Goal: Navigation & Orientation: Find specific page/section

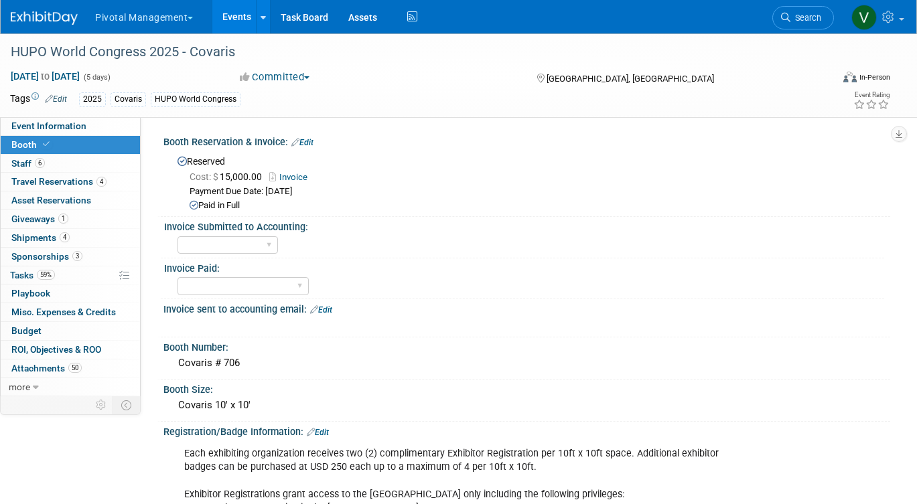
select select "Yes"
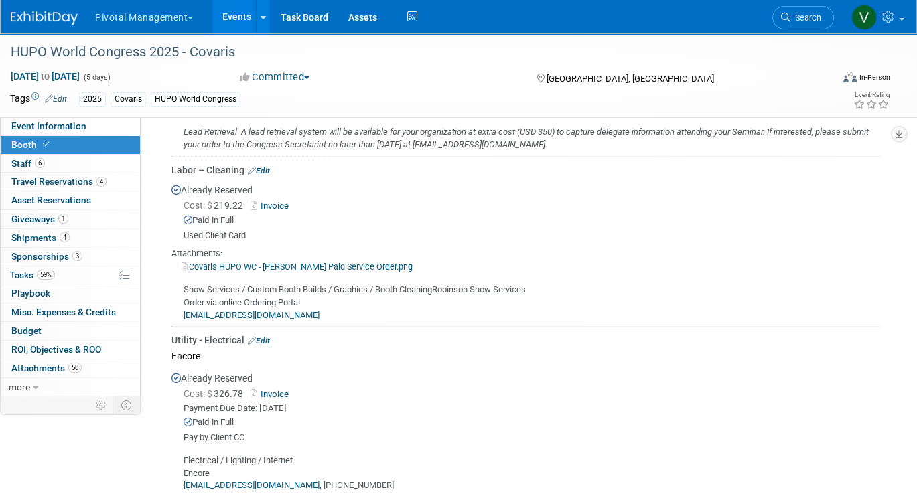
click at [241, 13] on link "Events" at bounding box center [236, 16] width 49 height 33
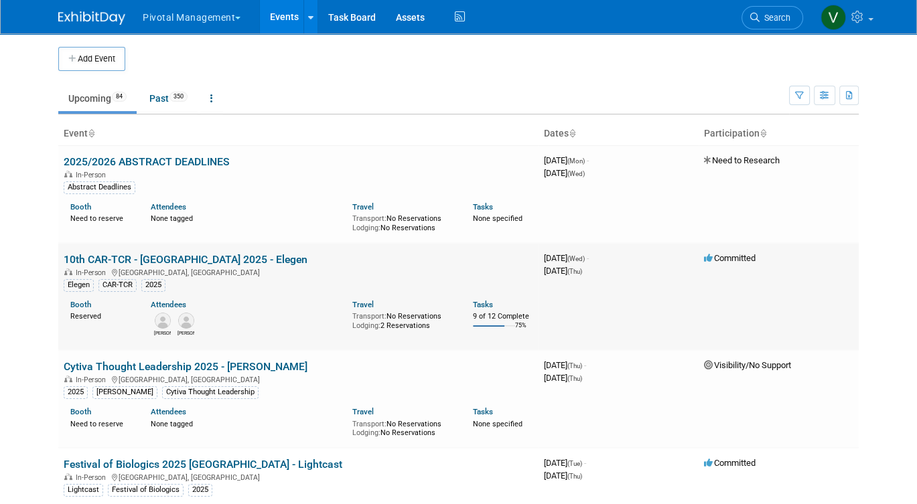
click at [236, 259] on link "10th CAR-TCR - [GEOGRAPHIC_DATA] 2025 - Elegen" at bounding box center [186, 259] width 244 height 13
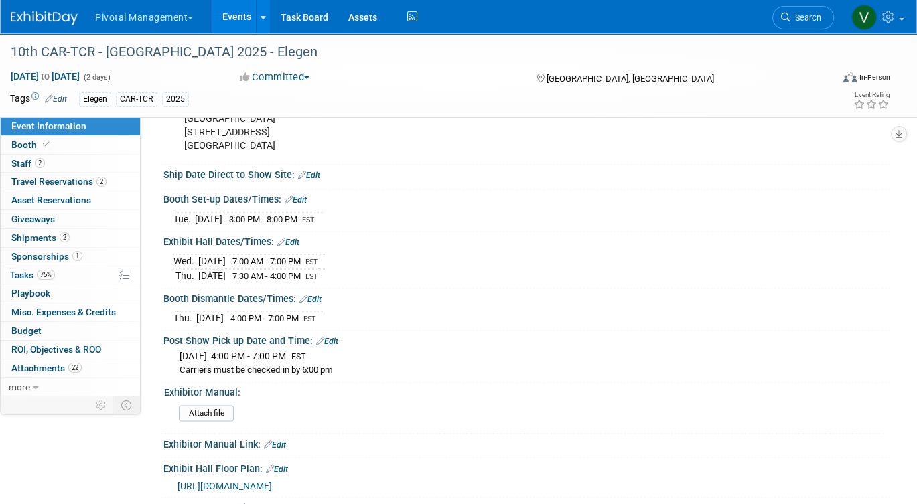
scroll to position [1880, 0]
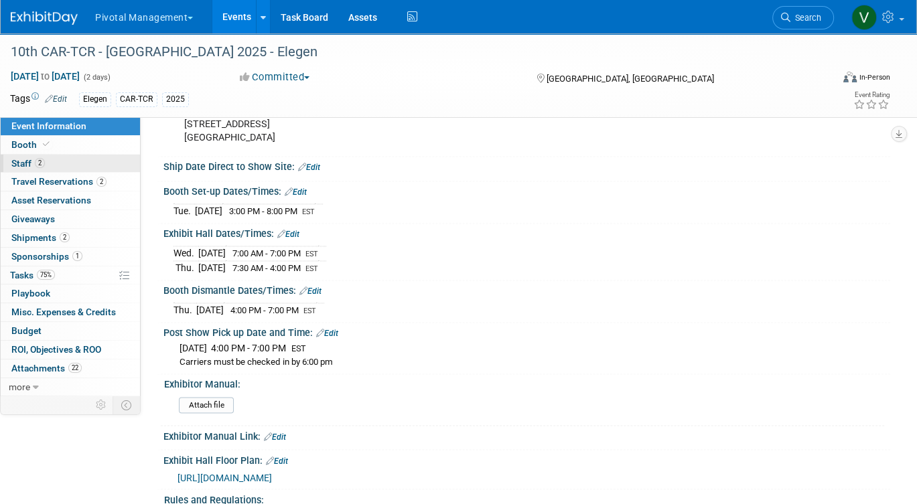
click at [119, 163] on link "2 Staff 2" at bounding box center [70, 164] width 139 height 18
